Goal: Use online tool/utility: Utilize a website feature to perform a specific function

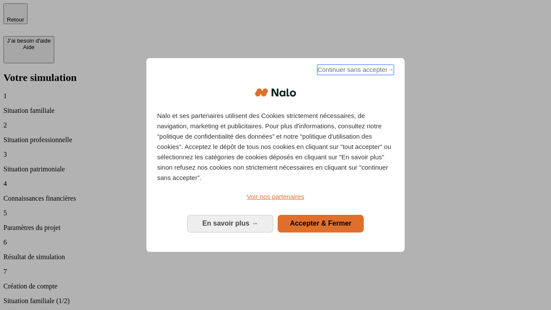
click at [355, 71] on span "Continuer sans accepter →" at bounding box center [355, 70] width 77 height 10
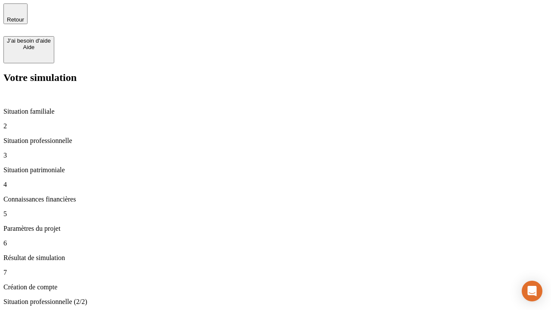
type input "30 000"
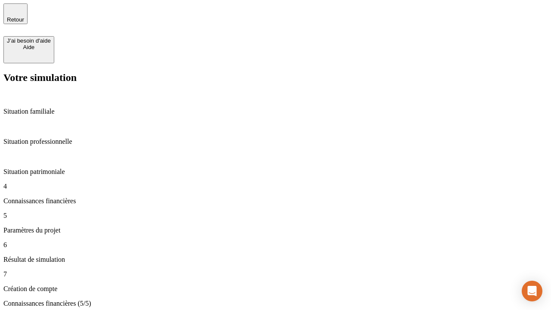
type input "25"
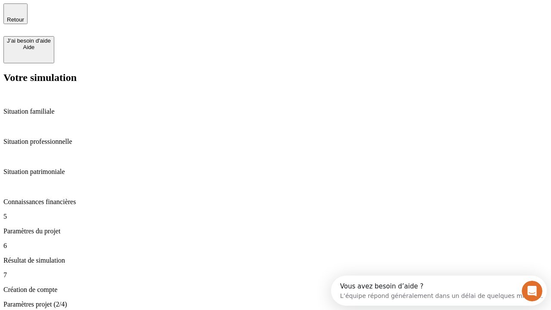
type input "1 000"
type input "640"
